Goal: Transaction & Acquisition: Purchase product/service

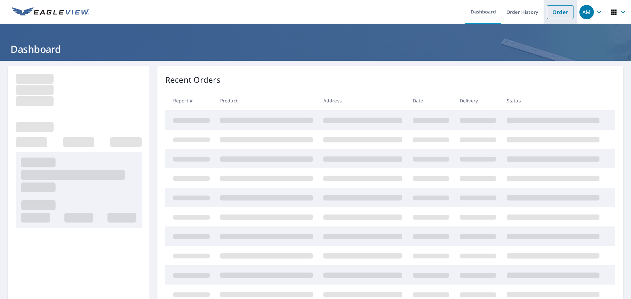
click at [552, 12] on link "Order" at bounding box center [560, 12] width 27 height 14
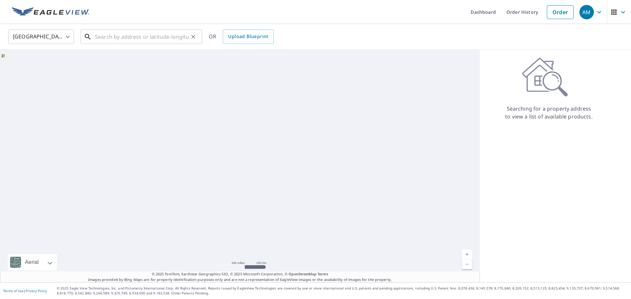
click at [179, 35] on input "text" at bounding box center [142, 37] width 94 height 18
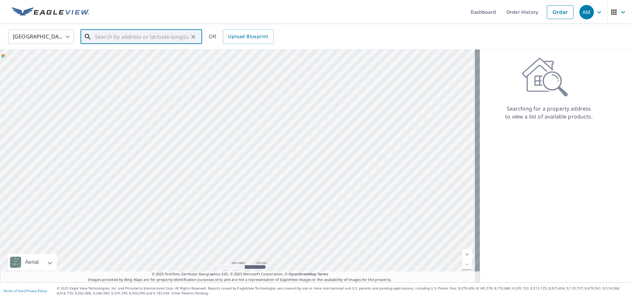
paste input "[STREET_ADDRESS] • [GEOGRAPHIC_DATA]"
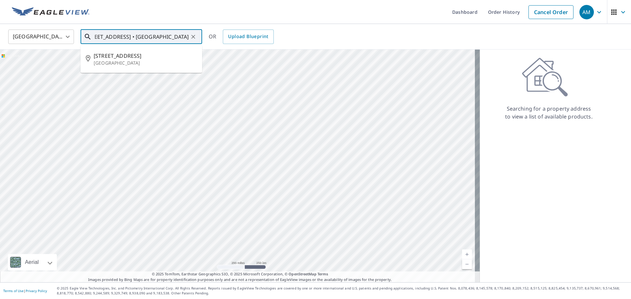
click at [127, 39] on input "[STREET_ADDRESS] • [GEOGRAPHIC_DATA]" at bounding box center [142, 37] width 94 height 18
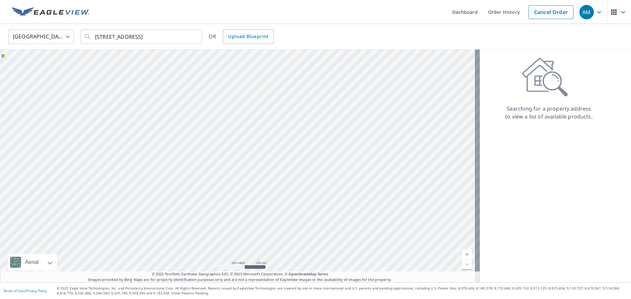
scroll to position [0, 0]
click at [152, 12] on ul "Dashboard Order History Cancel Order" at bounding box center [334, 12] width 483 height 24
click at [178, 40] on input "[STREET_ADDRESS]" at bounding box center [142, 37] width 94 height 18
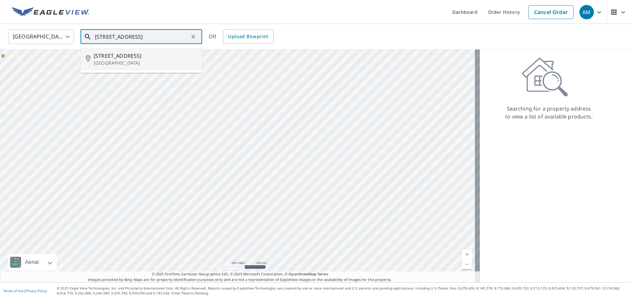
click at [153, 52] on span "[STREET_ADDRESS]" at bounding box center [145, 56] width 103 height 8
type input "[STREET_ADDRESS]"
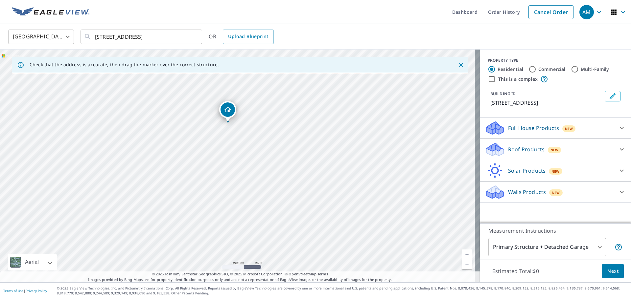
click at [578, 150] on div "Roof Products New" at bounding box center [549, 149] width 129 height 15
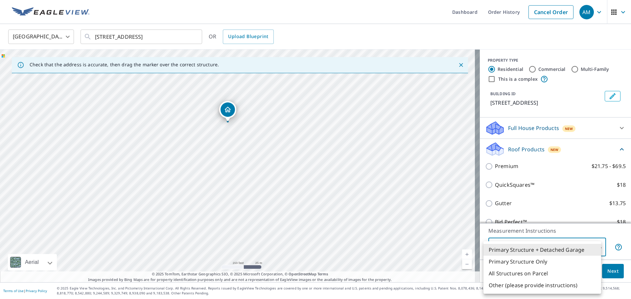
click at [516, 245] on body "AM AM Dashboard Order History Cancel Order AM [GEOGRAPHIC_DATA] [GEOGRAPHIC_DAT…" at bounding box center [315, 149] width 631 height 299
click at [529, 273] on li "All Structures on Parcel" at bounding box center [542, 274] width 118 height 12
type input "3"
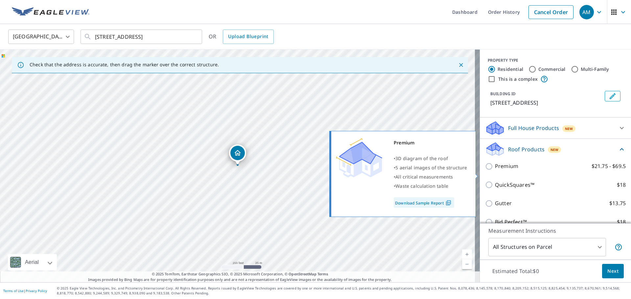
click at [504, 171] on p "Premium" at bounding box center [506, 166] width 23 height 8
click at [495, 171] on input "Premium $21.75 - $69.5" at bounding box center [490, 167] width 10 height 8
checkbox input "true"
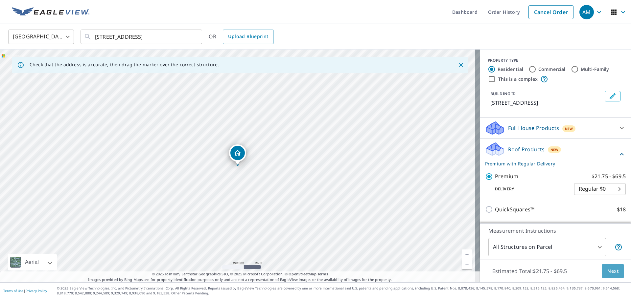
click at [607, 272] on span "Next" at bounding box center [612, 272] width 11 height 8
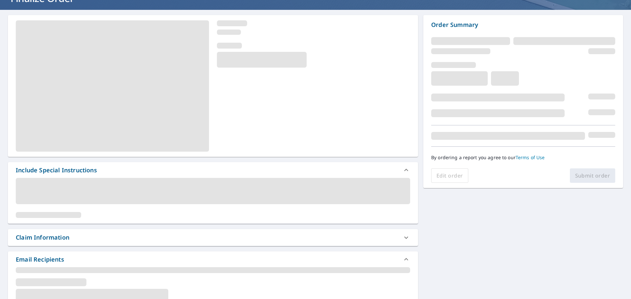
scroll to position [131, 0]
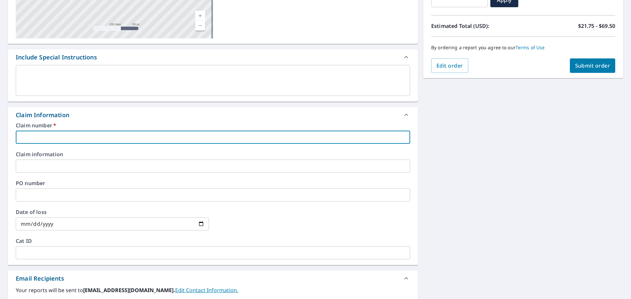
drag, startPoint x: 77, startPoint y: 143, endPoint x: 77, endPoint y: 140, distance: 3.3
click at [77, 141] on input "text" at bounding box center [213, 137] width 394 height 13
click at [77, 140] on input "text" at bounding box center [213, 137] width 394 height 13
paste input "[STREET_ADDRESS] • [GEOGRAPHIC_DATA]"
type input "[STREET_ADDRESS] • [GEOGRAPHIC_DATA]"
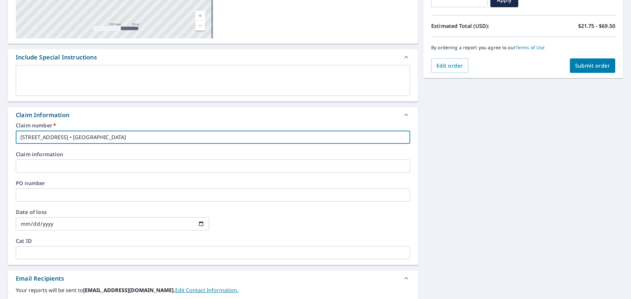
checkbox input "true"
type input "[STREET_ADDRESS] • [GEOGRAPHIC_DATA]"
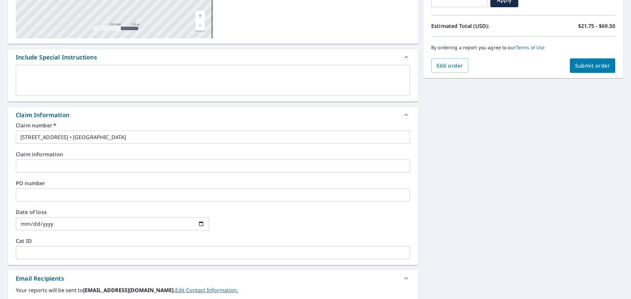
drag, startPoint x: 80, startPoint y: 174, endPoint x: 79, endPoint y: 170, distance: 4.0
click at [79, 174] on div "Claim number   * [STREET_ADDRESS] • [GEOGRAPHIC_DATA] ​ Claim information ​ PO …" at bounding box center [213, 194] width 410 height 142
click at [79, 169] on input "text" at bounding box center [213, 166] width 394 height 13
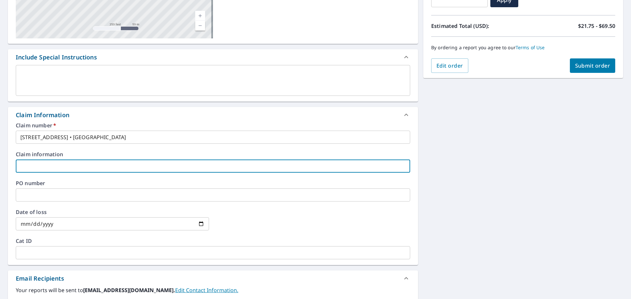
type input "Premier Restoration and Construction"
click at [596, 60] on button "Submit order" at bounding box center [593, 66] width 46 height 14
checkbox input "true"
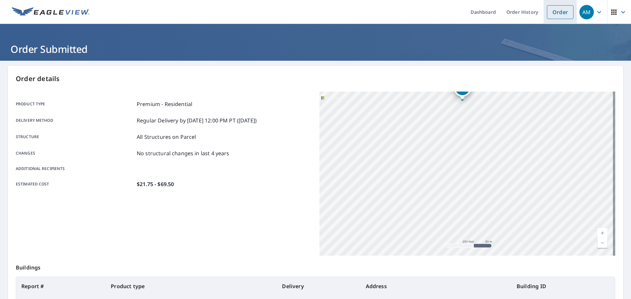
click at [558, 9] on link "Order" at bounding box center [560, 12] width 27 height 14
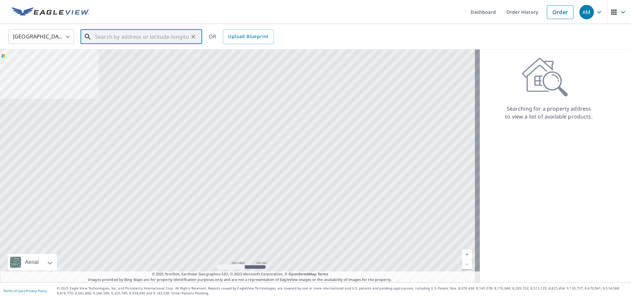
click at [145, 36] on input "text" at bounding box center [142, 37] width 94 height 18
paste input "[STREET_ADDRESS]"
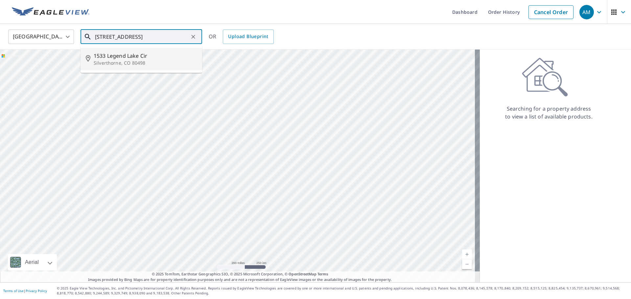
click at [154, 58] on span "1533 Legend Lake Cir" at bounding box center [145, 56] width 103 height 8
type input "[STREET_ADDRESS]"
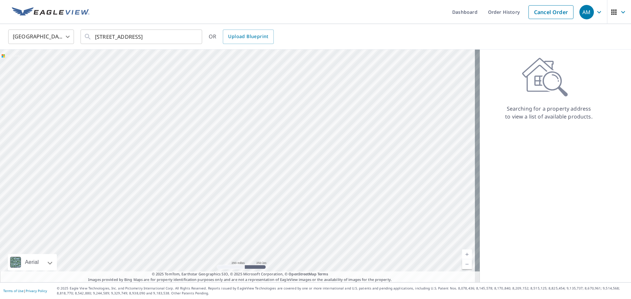
scroll to position [0, 0]
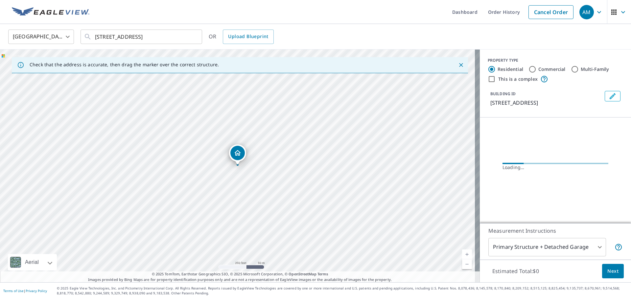
click at [569, 251] on body "AM AM Dashboard Order History Cancel Order AM United States [GEOGRAPHIC_DATA] ​…" at bounding box center [315, 149] width 631 height 299
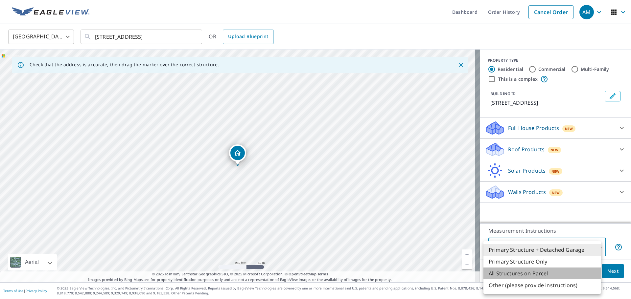
click at [558, 271] on li "All Structures on Parcel" at bounding box center [542, 274] width 118 height 12
type input "3"
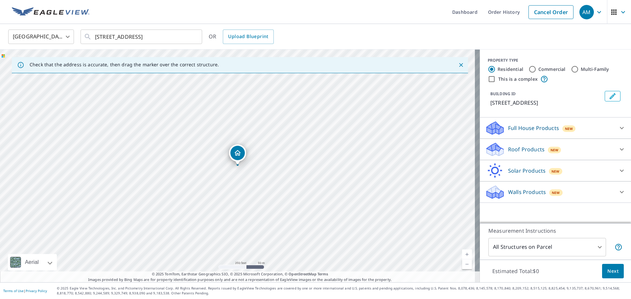
click at [525, 153] on p "Roof Products" at bounding box center [526, 150] width 36 height 8
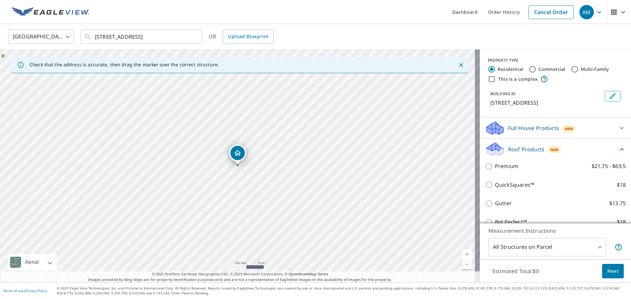
click at [509, 171] on p "Premium" at bounding box center [506, 166] width 23 height 8
click at [495, 171] on input "Premium $21.75 - $69.5" at bounding box center [490, 167] width 10 height 8
checkbox input "true"
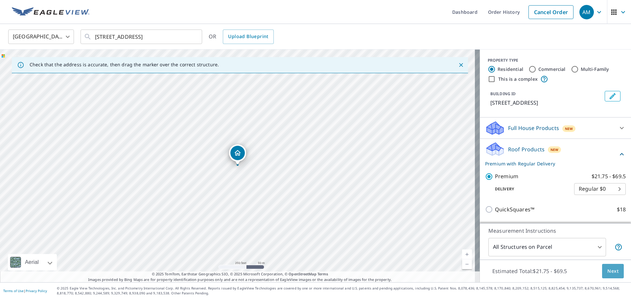
click at [602, 268] on button "Next" at bounding box center [613, 271] width 22 height 15
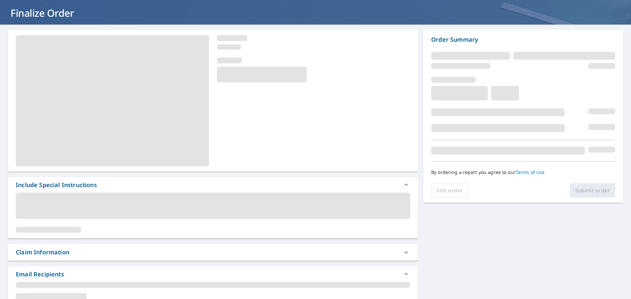
scroll to position [197, 0]
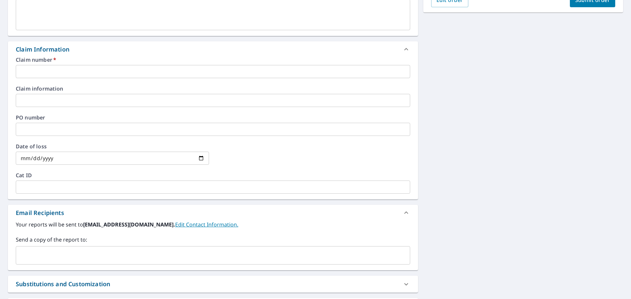
click at [60, 76] on input "text" at bounding box center [213, 71] width 394 height 13
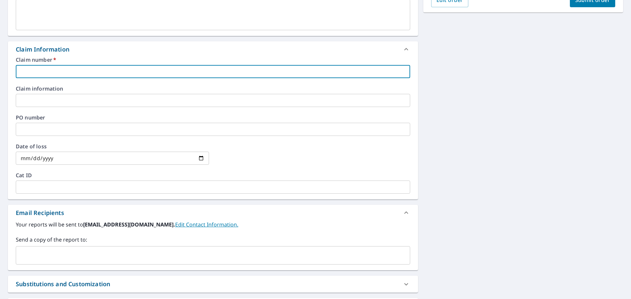
paste input "[STREET_ADDRESS]"
type input "[STREET_ADDRESS]"
checkbox input "true"
type input "[STREET_ADDRESS]"
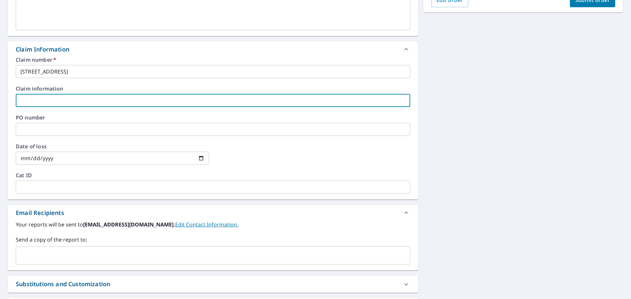
click at [41, 101] on input "text" at bounding box center [213, 100] width 394 height 13
type input "Premier Restoration and Construction"
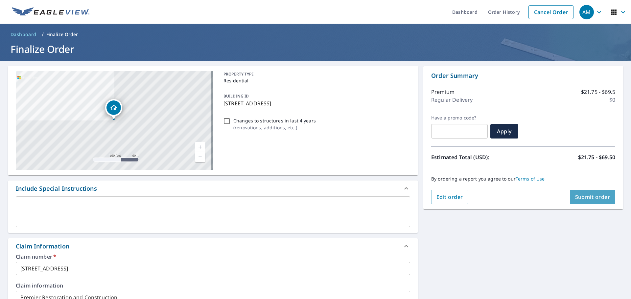
click at [592, 201] on button "Submit order" at bounding box center [593, 197] width 46 height 14
checkbox input "true"
